Goal: Check status: Check status

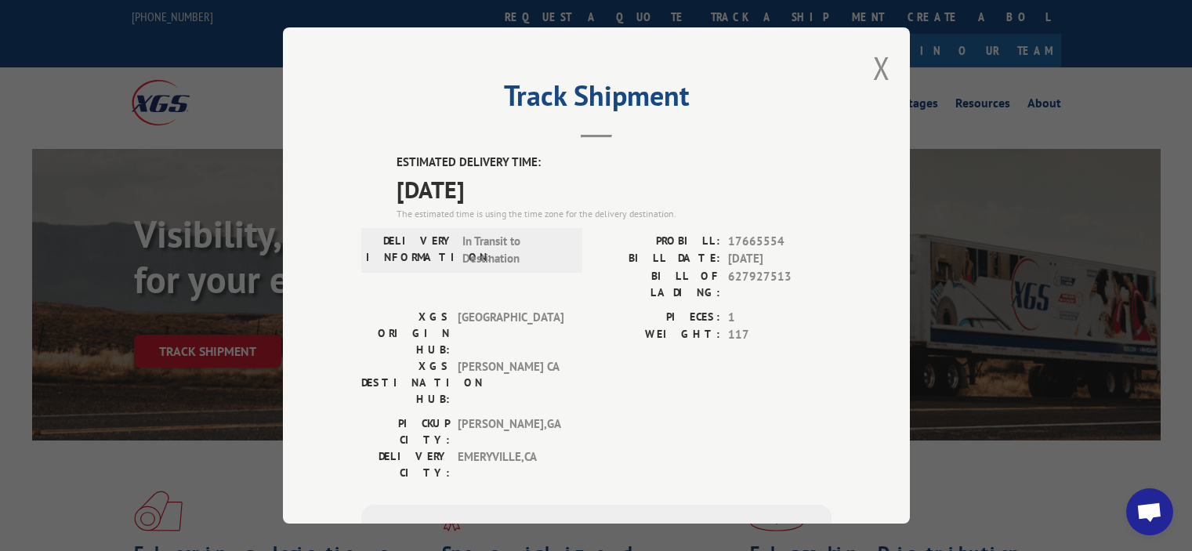
click at [873, 74] on button "Close modal" at bounding box center [881, 68] width 17 height 42
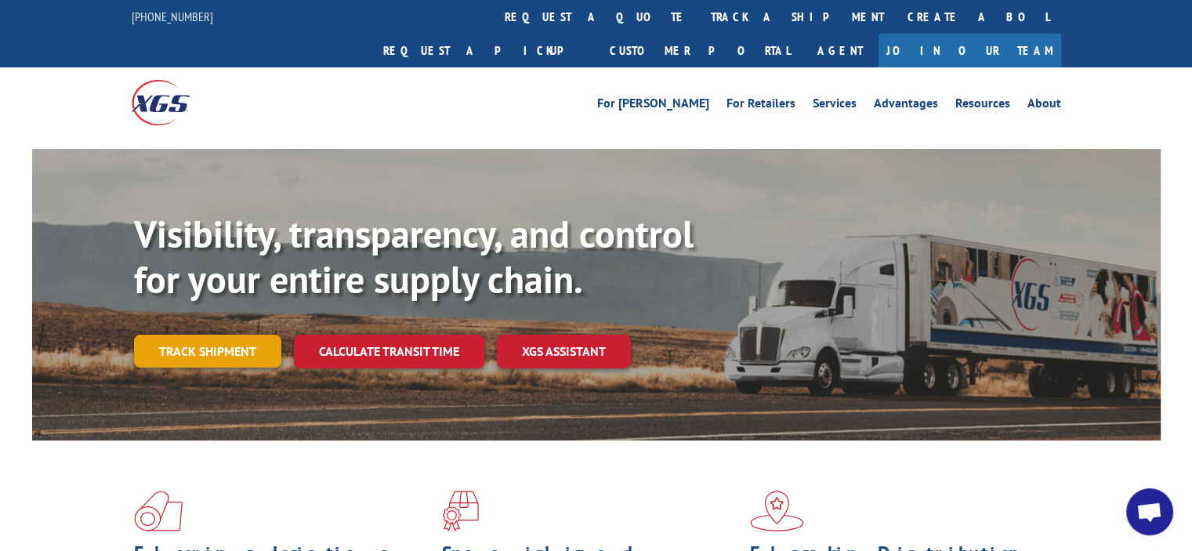
click at [212, 335] on link "Track shipment" at bounding box center [207, 351] width 147 height 33
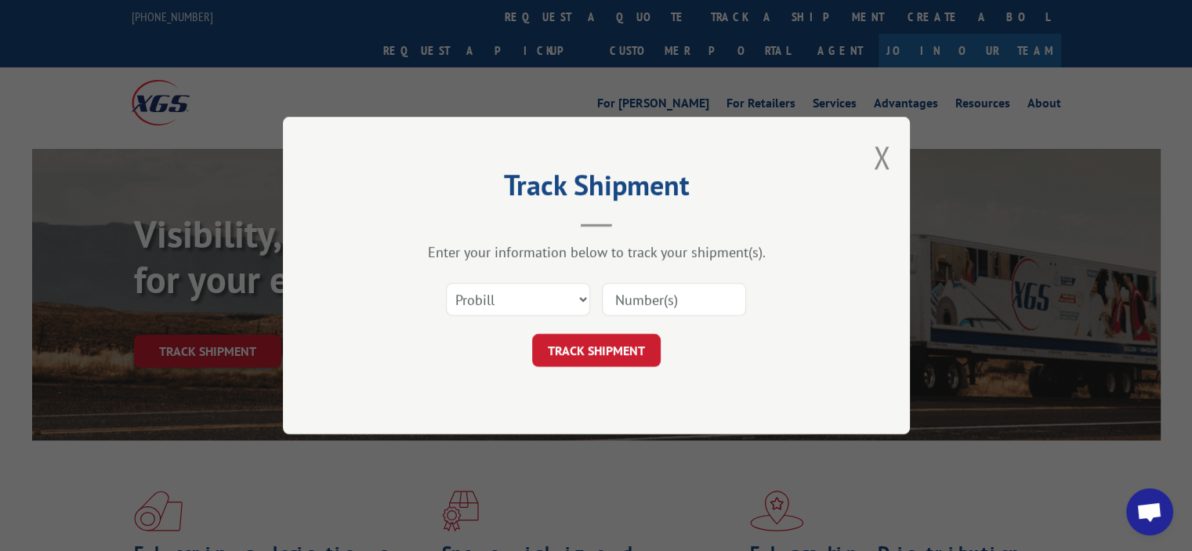
click at [652, 300] on input at bounding box center [674, 299] width 144 height 33
click at [579, 360] on button "TRACK SHIPMENT" at bounding box center [596, 350] width 129 height 33
paste input "372640"
type input "372640"
click at [596, 349] on button "TRACK SHIPMENT" at bounding box center [596, 350] width 129 height 33
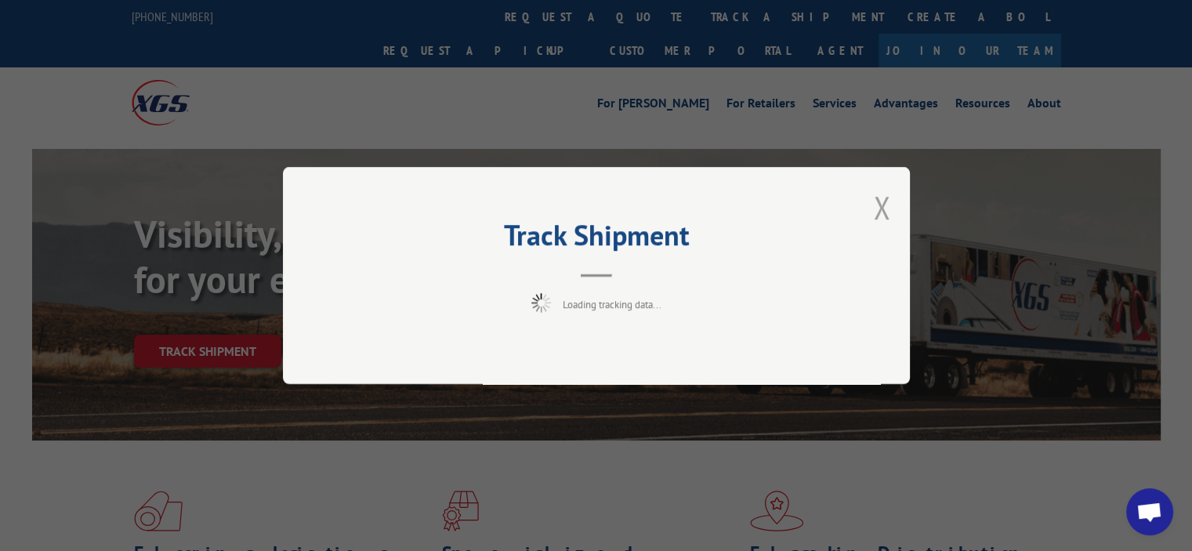
click at [887, 206] on button "Close modal" at bounding box center [881, 208] width 17 height 42
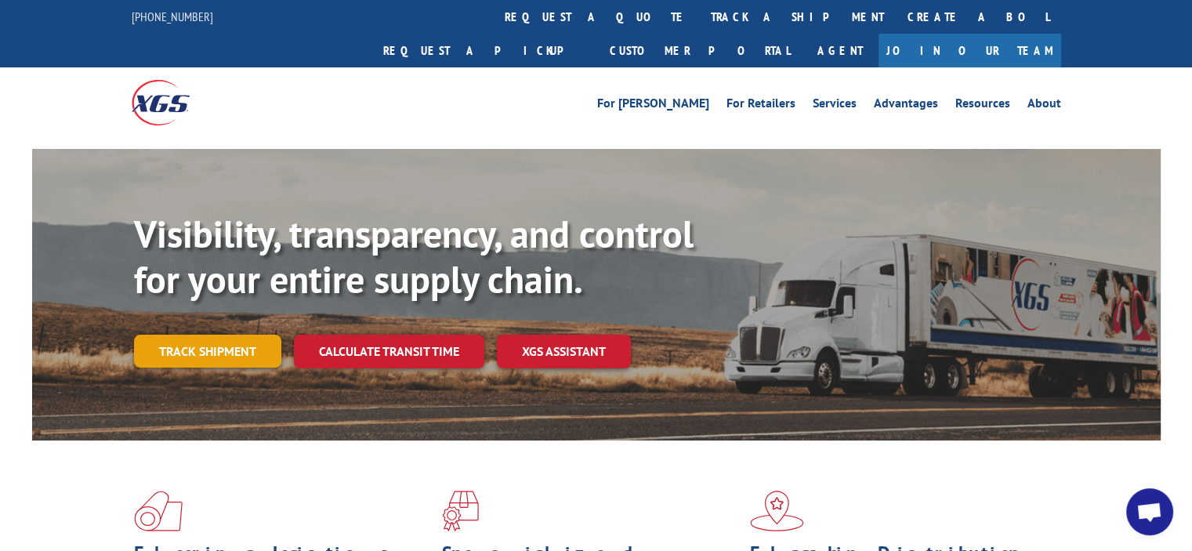
click at [246, 335] on link "Track shipment" at bounding box center [207, 351] width 147 height 33
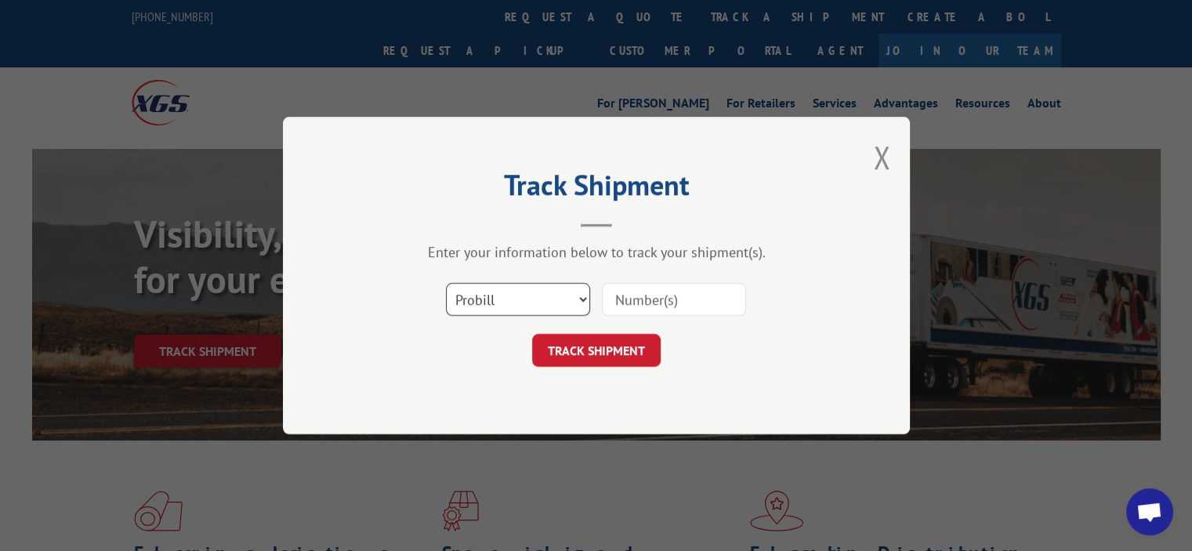
click at [543, 286] on select "Select category... Probill BOL PO" at bounding box center [518, 299] width 144 height 33
select select "bol"
click at [446, 283] on select "Select category... Probill BOL PO" at bounding box center [518, 299] width 144 height 33
click at [611, 310] on input at bounding box center [674, 299] width 144 height 33
paste input "372640"
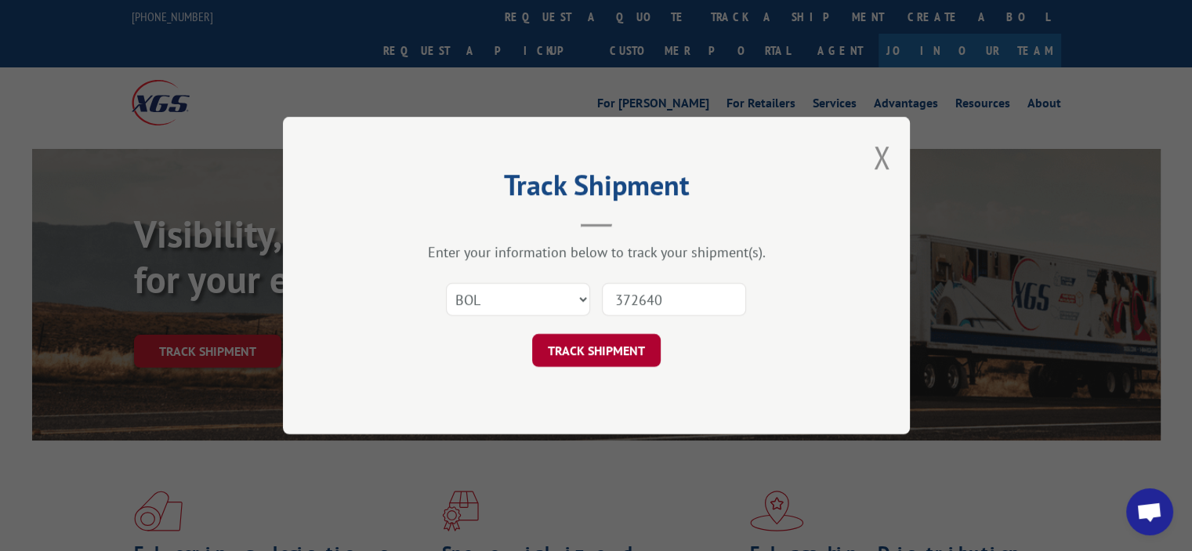
type input "372640"
click at [597, 339] on button "TRACK SHIPMENT" at bounding box center [596, 350] width 129 height 33
